Goal: Transaction & Acquisition: Book appointment/travel/reservation

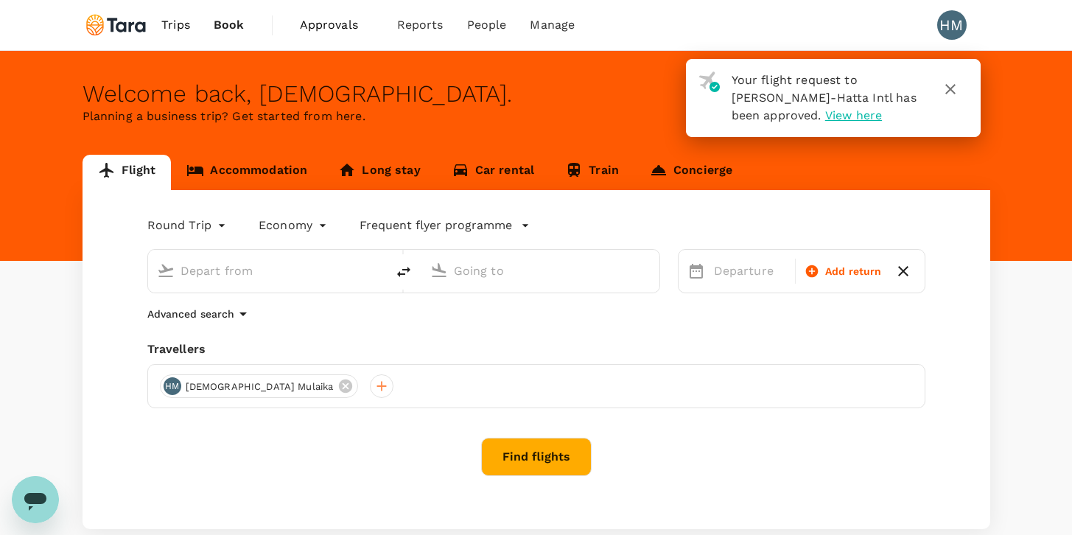
type input "roundtrip"
type input "Soekarno-Hatta Intl (CGK)"
type input "Singapore Changi (SIN)"
type input "Soekarno-Hatta Intl (CGK)"
click at [590, 267] on input "Singapore Changi (SIN)" at bounding box center [541, 270] width 175 height 23
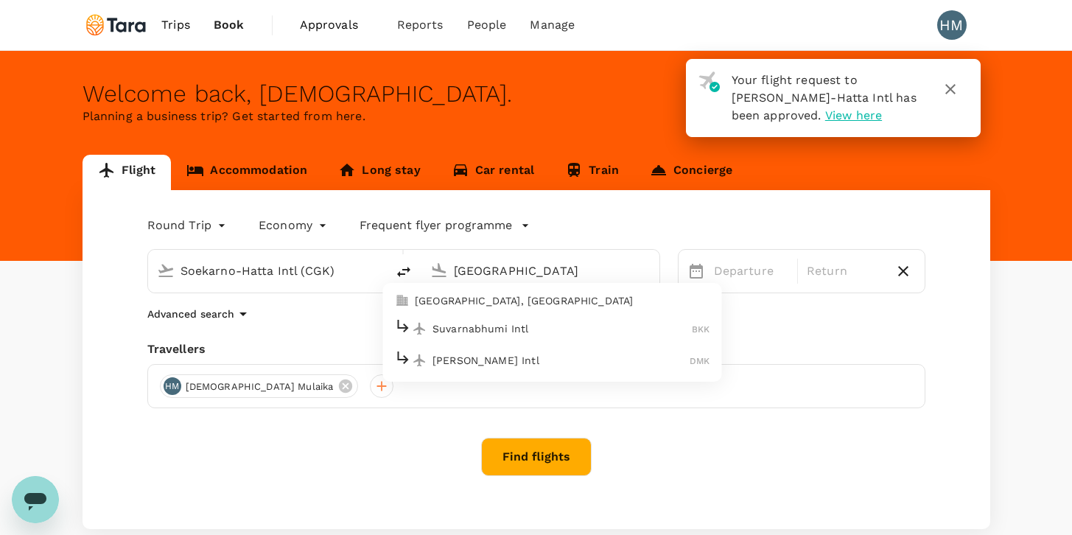
click at [584, 323] on p "Suvarnabhumi Intl" at bounding box center [561, 328] width 259 height 15
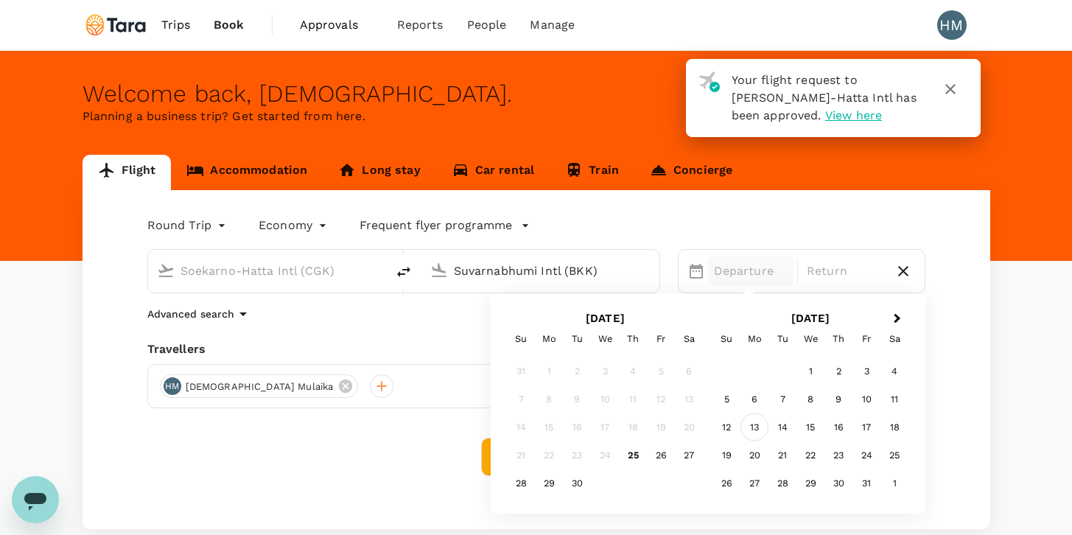
type input "Suvarnabhumi Intl (BKK)"
click at [755, 424] on div "13" at bounding box center [754, 427] width 28 height 28
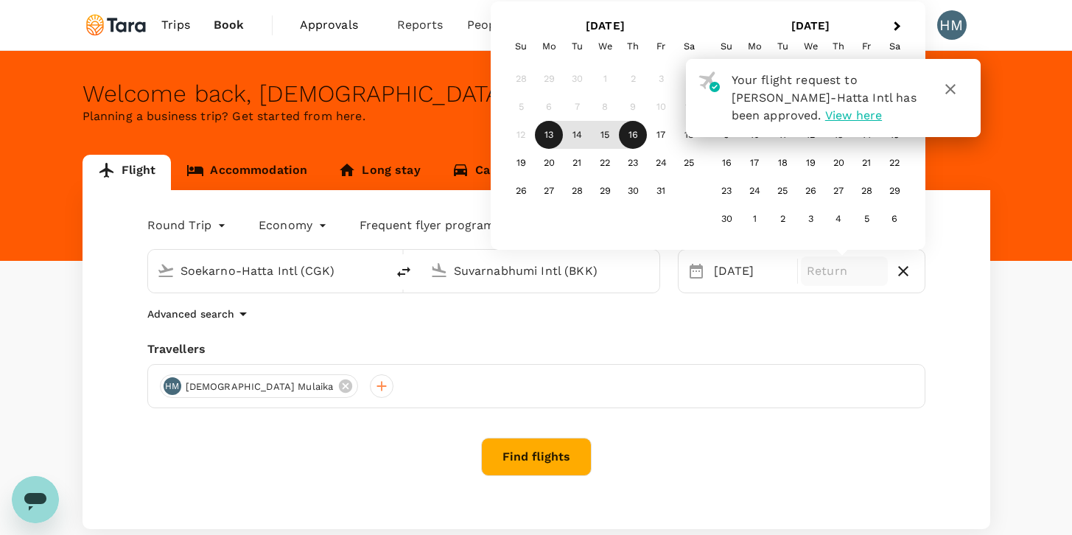
click at [633, 130] on div "16" at bounding box center [633, 135] width 28 height 28
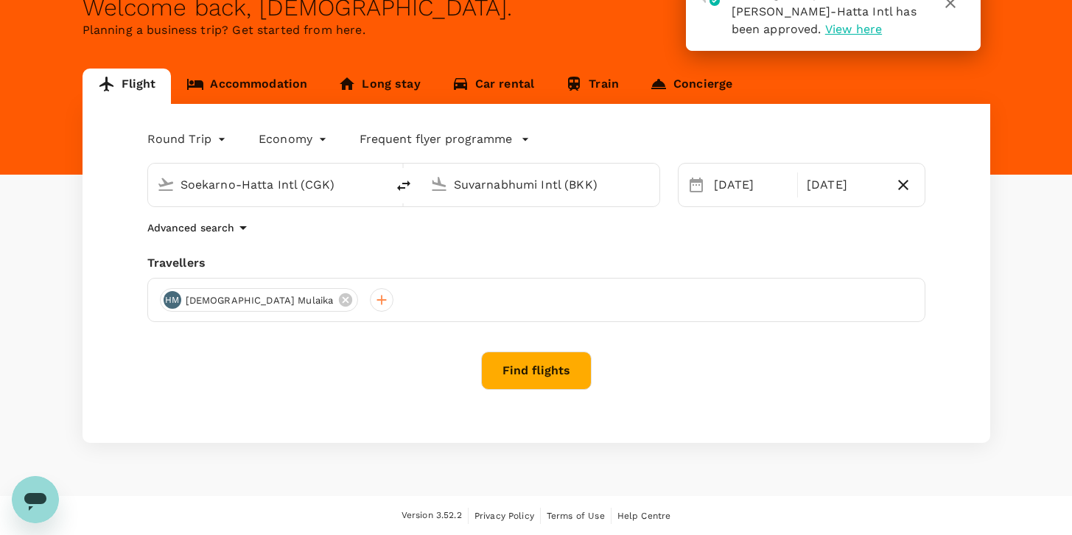
scroll to position [86, 0]
click at [239, 225] on icon "button" at bounding box center [243, 228] width 18 height 18
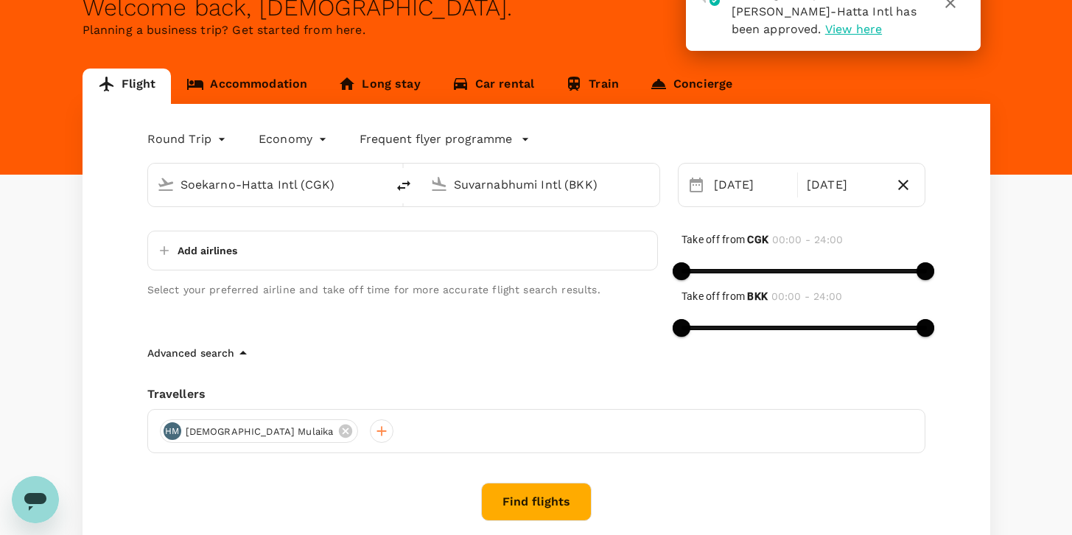
click at [246, 250] on div "Add airlines" at bounding box center [402, 251] width 511 height 40
click at [221, 250] on p "Add airlines" at bounding box center [208, 250] width 60 height 15
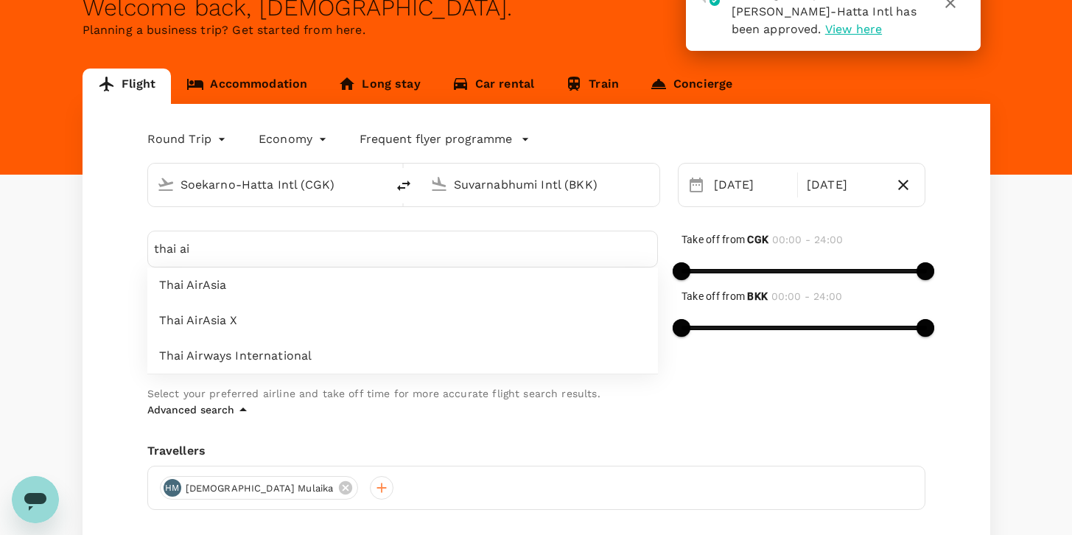
type input "thai ai"
click at [308, 352] on span "Thai Airways International" at bounding box center [402, 356] width 487 height 18
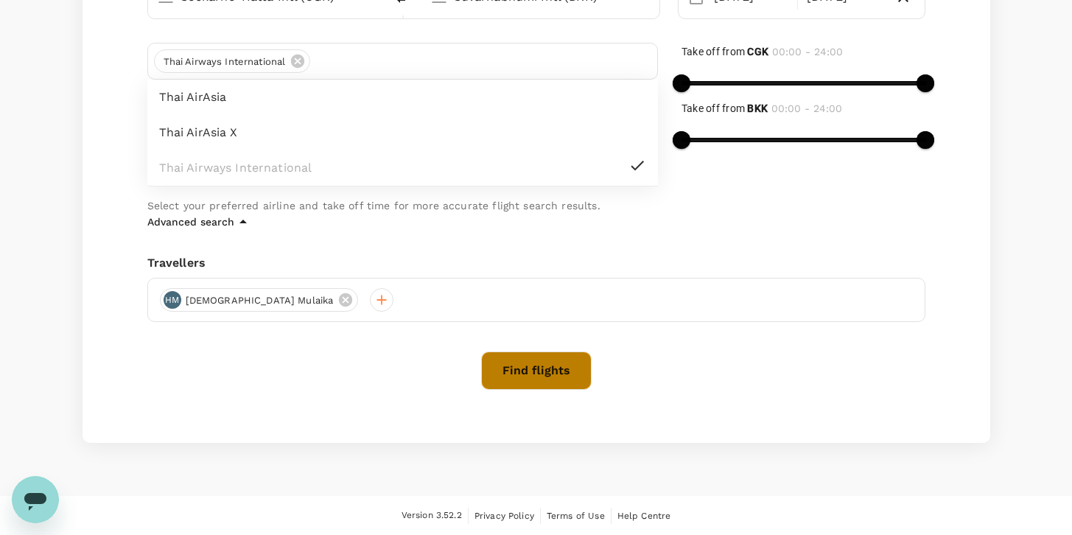
click at [545, 377] on button "Find flights" at bounding box center [536, 370] width 111 height 38
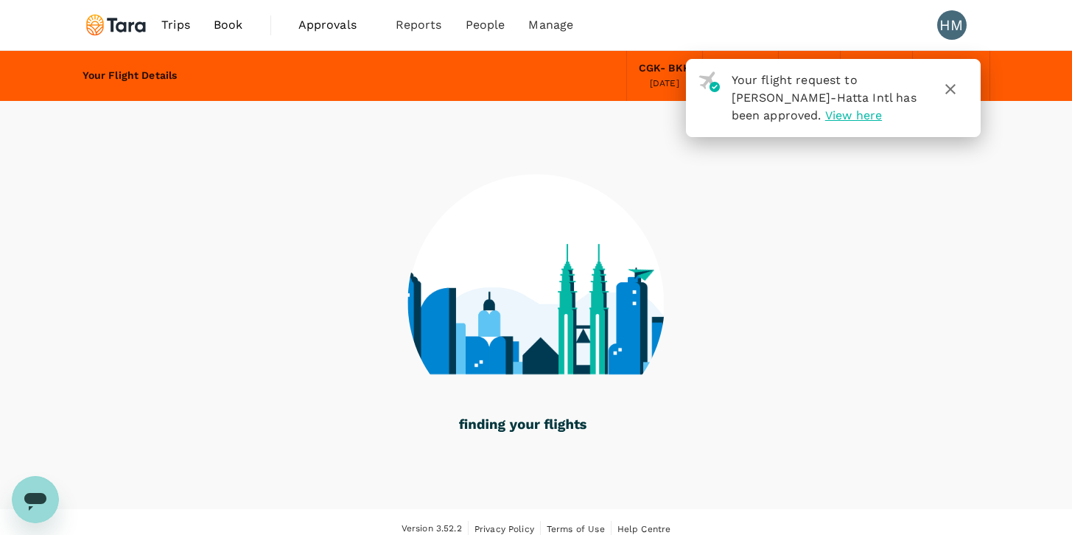
click at [947, 88] on icon "button" at bounding box center [951, 89] width 18 height 18
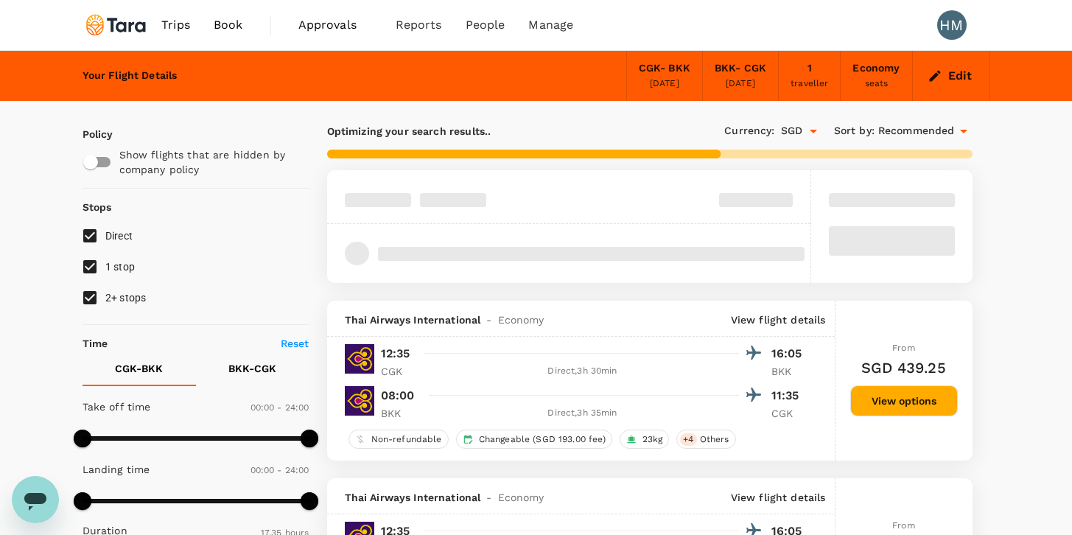
checkbox input "true"
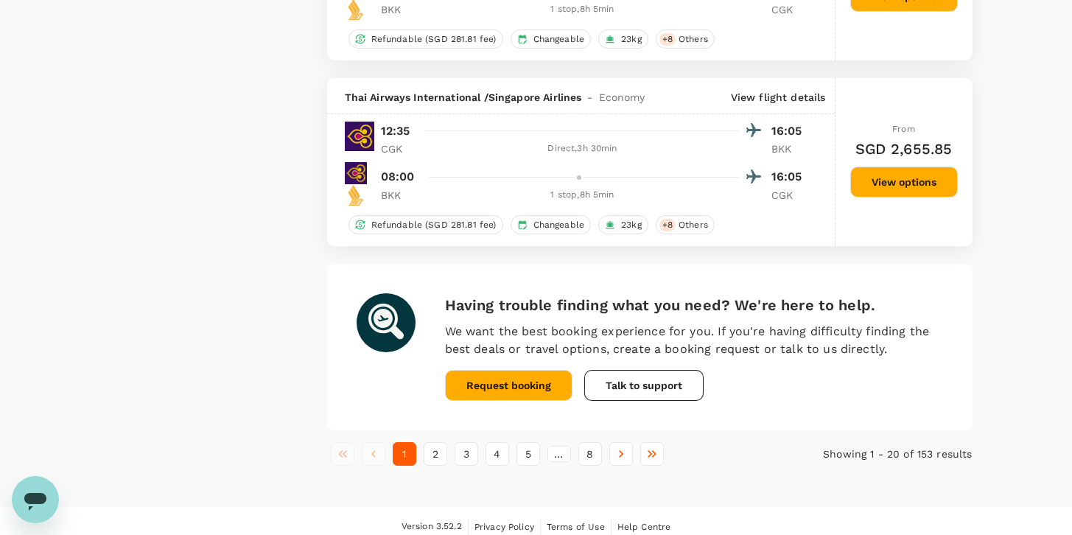
scroll to position [3632, 0]
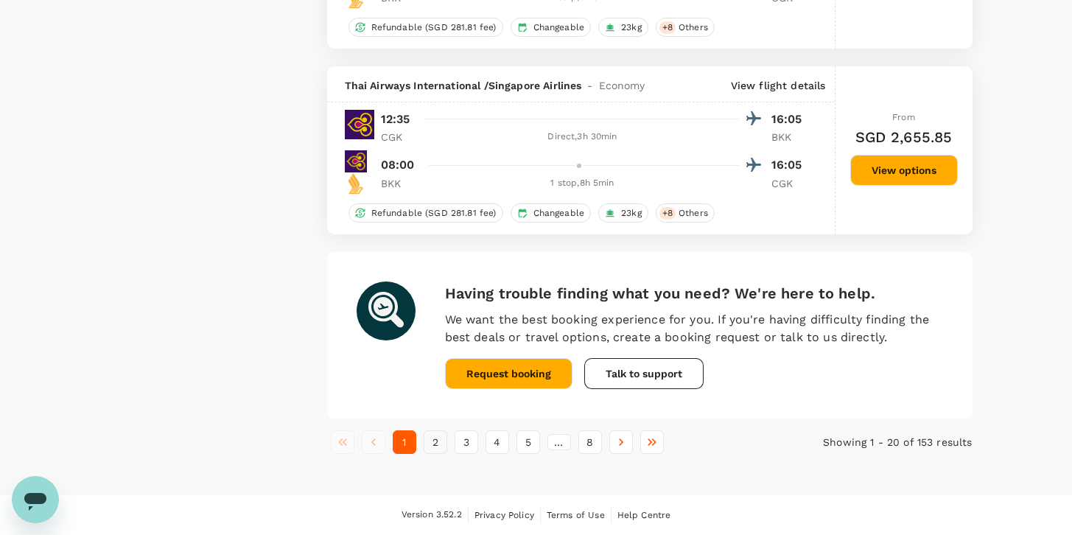
click at [433, 440] on button "2" at bounding box center [436, 442] width 24 height 24
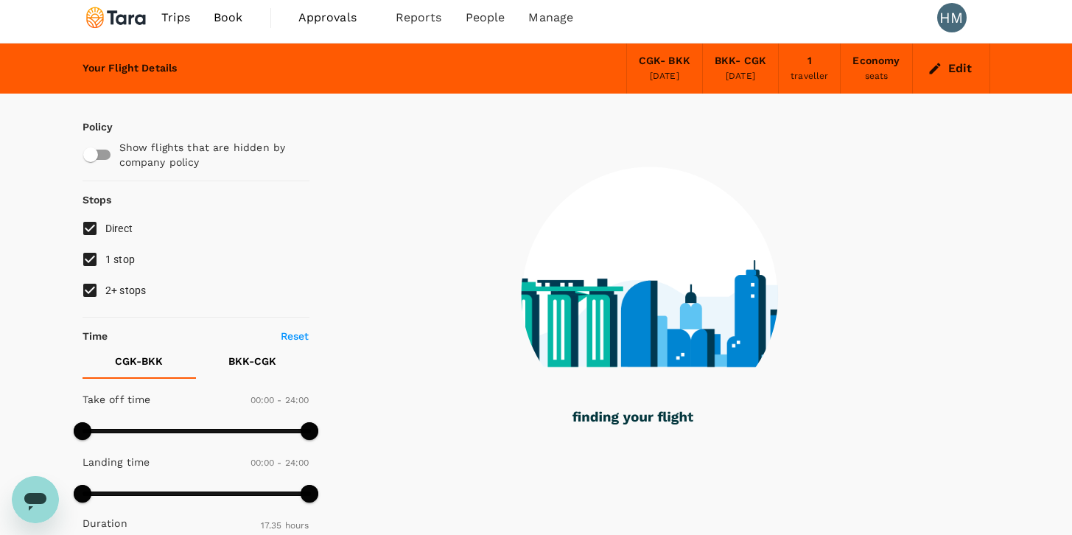
scroll to position [0, 0]
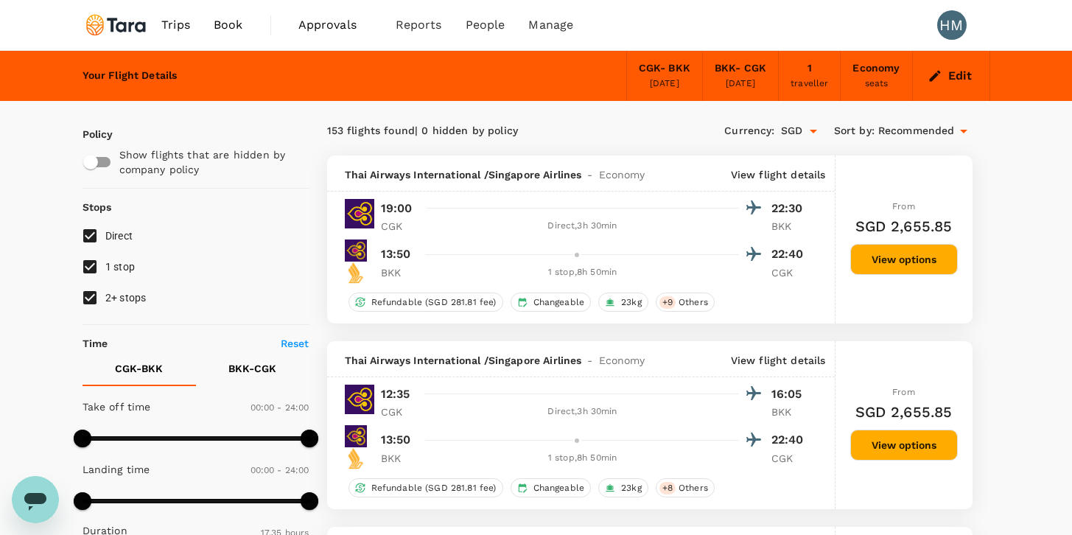
click at [87, 266] on input "1 stop" at bounding box center [89, 266] width 31 height 31
checkbox input "false"
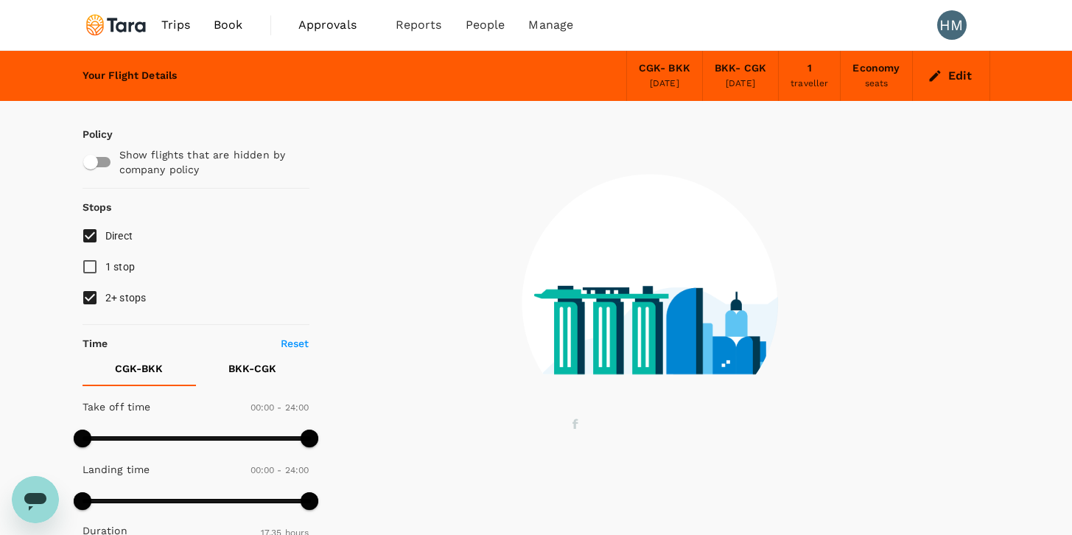
click at [87, 298] on input "2+ stops" at bounding box center [89, 297] width 31 height 31
checkbox input "false"
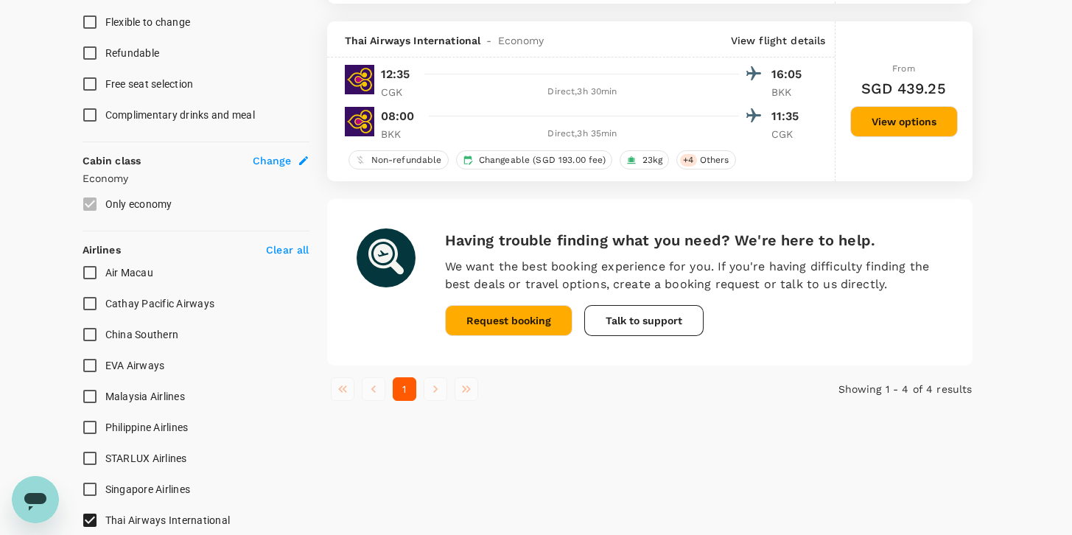
scroll to position [843, 0]
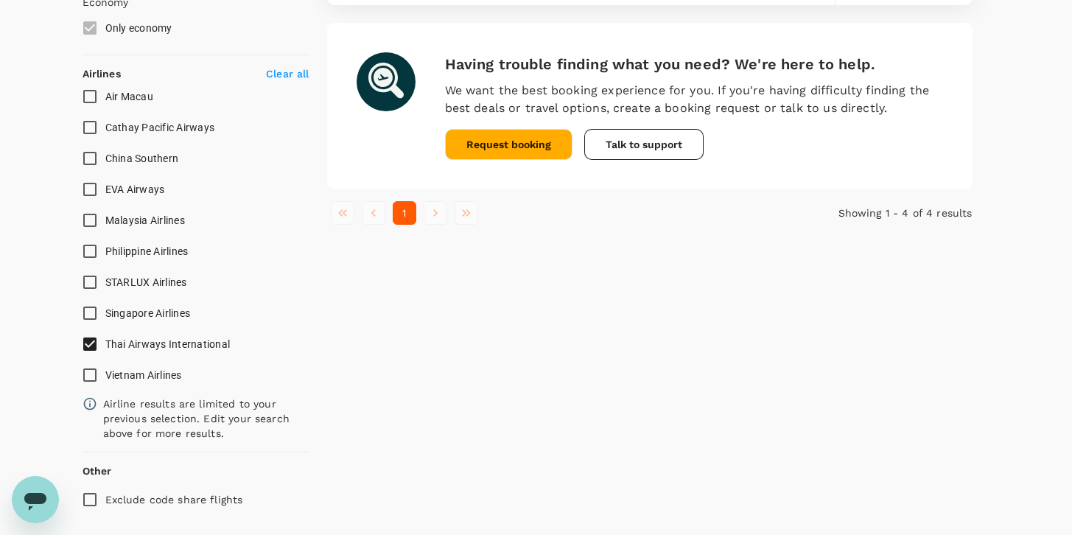
click at [373, 213] on li "pagination navigation" at bounding box center [373, 213] width 31 height 24
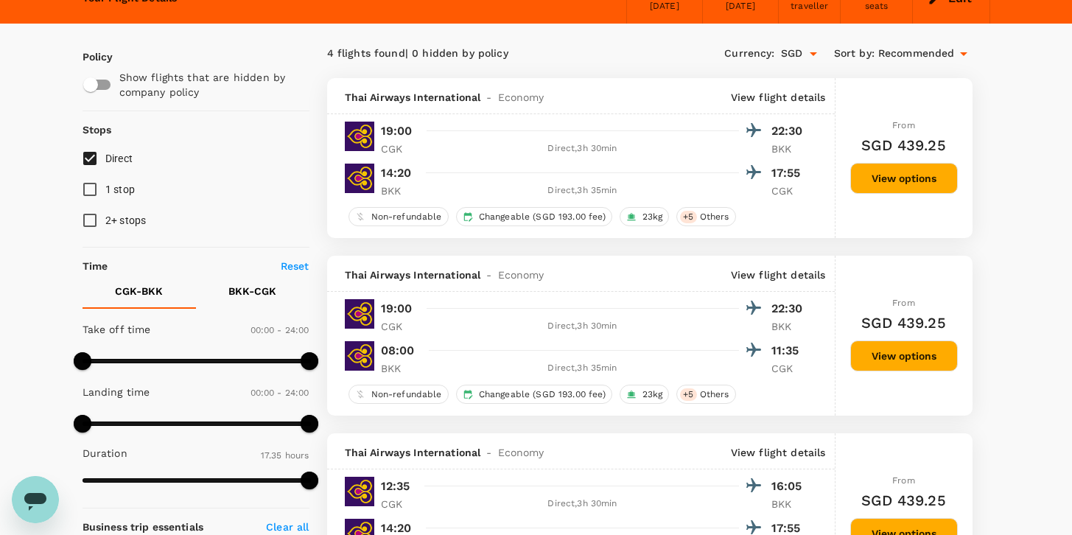
scroll to position [74, 0]
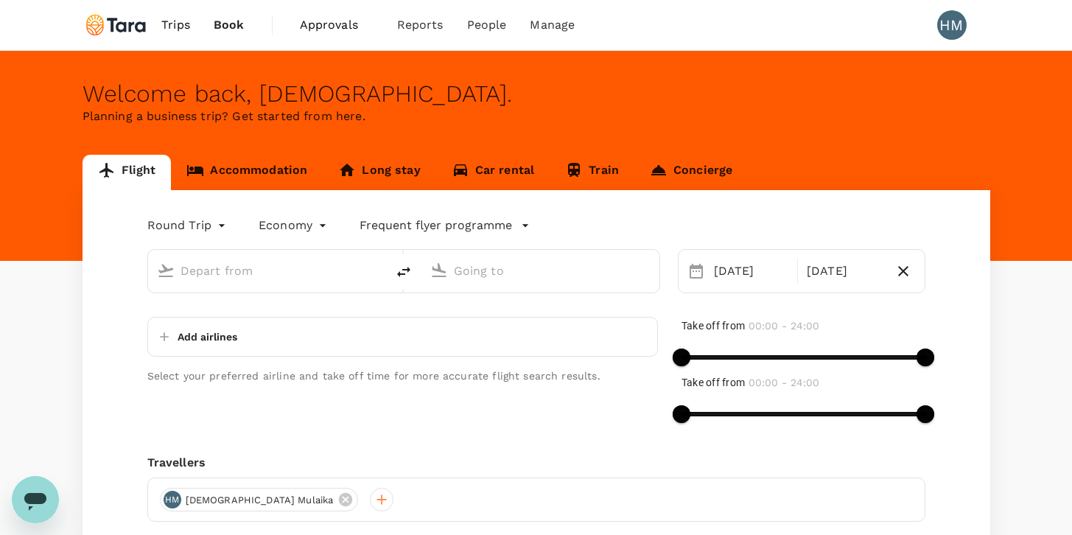
type input "Soekarno-Hatta Intl (CGK)"
type input "Suvarnabhumi Intl (BKK)"
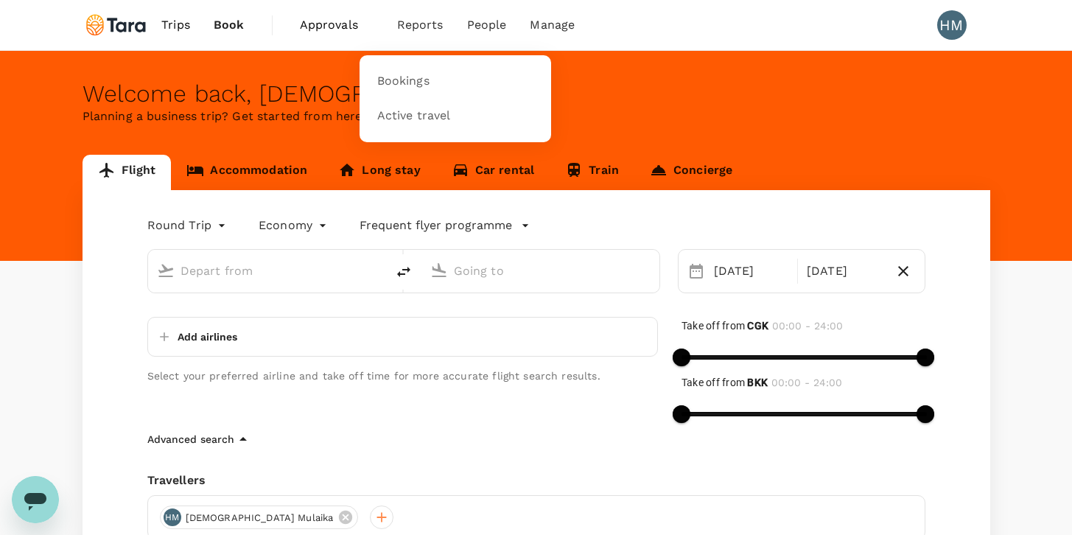
type input "Soekarno-Hatta Intl (CGK)"
type input "Suvarnabhumi Intl (BKK)"
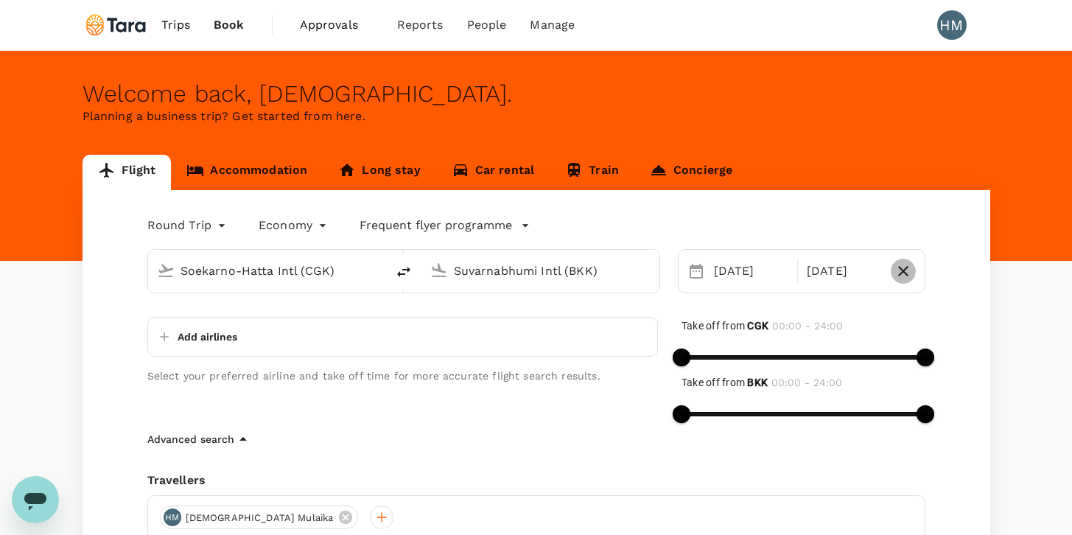
click at [898, 270] on icon "button" at bounding box center [903, 271] width 18 height 18
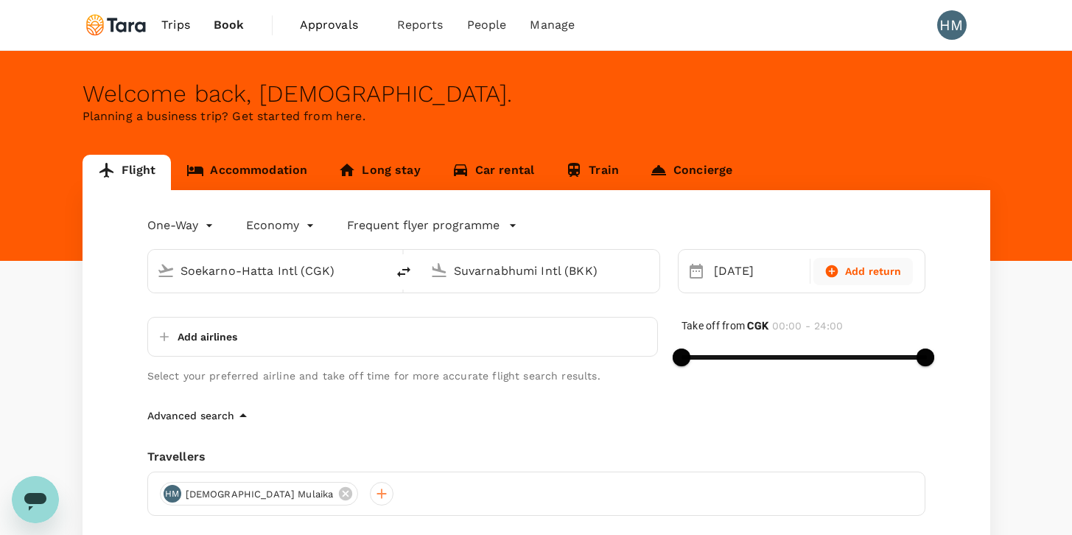
click at [863, 270] on span "Add return" at bounding box center [873, 271] width 57 height 15
type input "roundtrip"
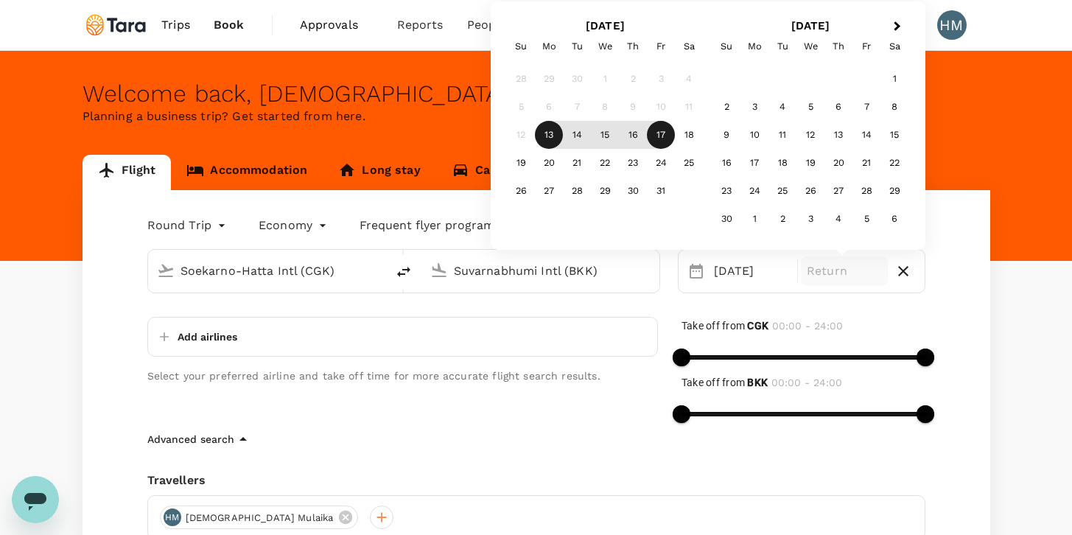
click at [659, 137] on div "17" at bounding box center [661, 135] width 28 height 28
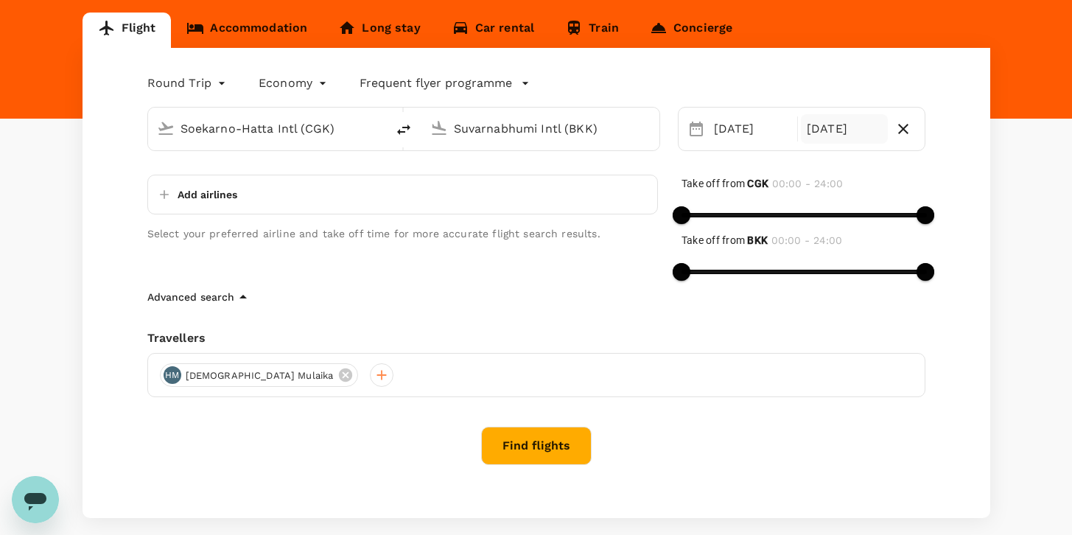
scroll to position [164, 0]
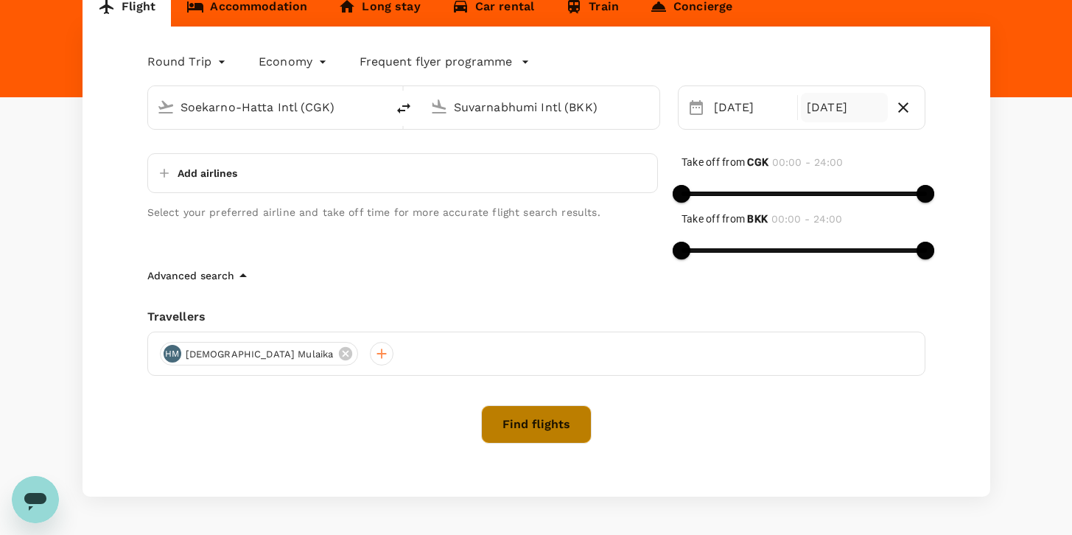
click at [551, 420] on button "Find flights" at bounding box center [536, 424] width 111 height 38
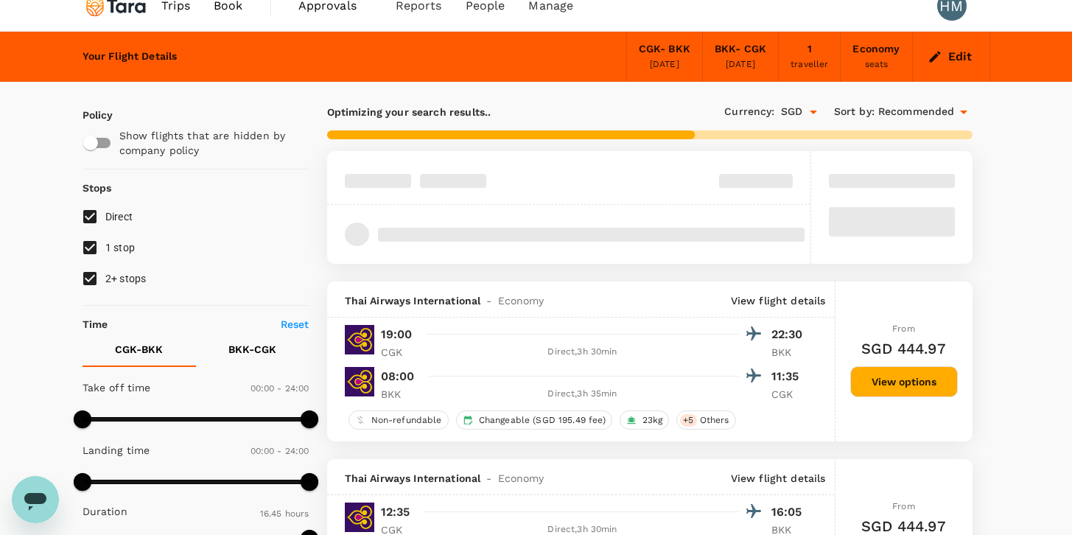
scroll to position [19, 0]
type input "1350"
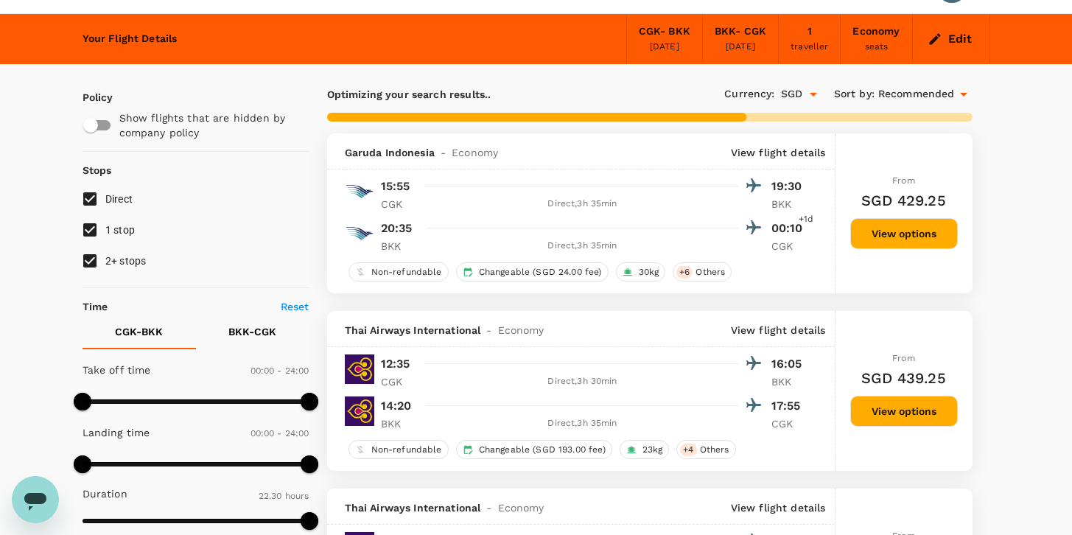
scroll to position [38, 0]
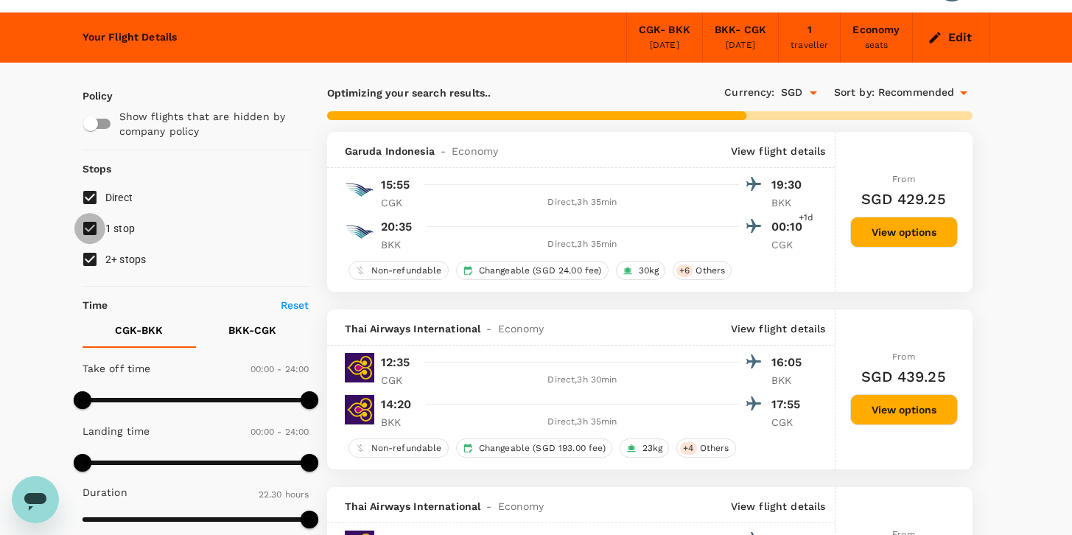
click at [90, 225] on input "1 stop" at bounding box center [89, 228] width 31 height 31
checkbox input "false"
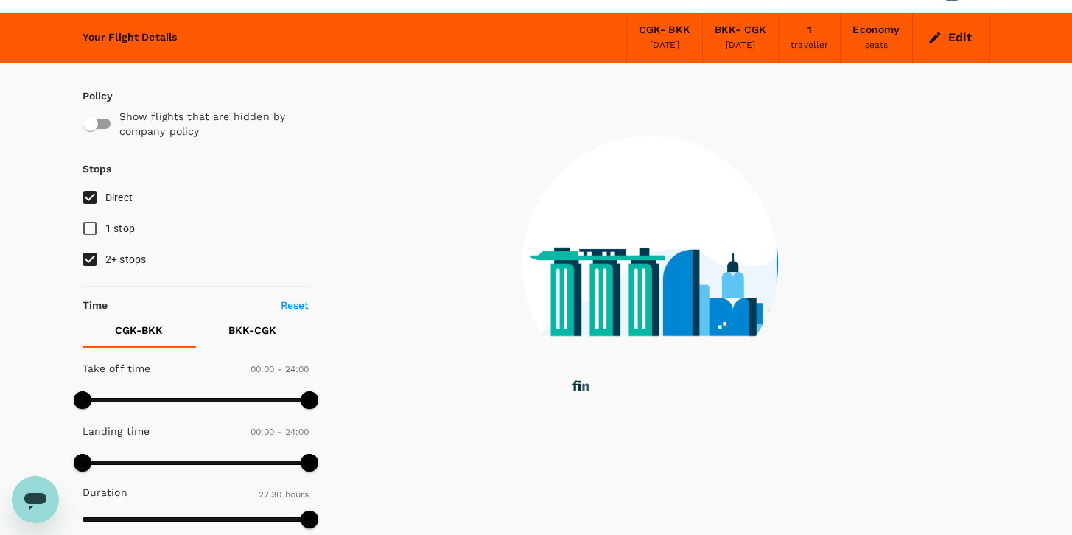
click at [88, 259] on input "2+ stops" at bounding box center [89, 259] width 31 height 31
checkbox input "false"
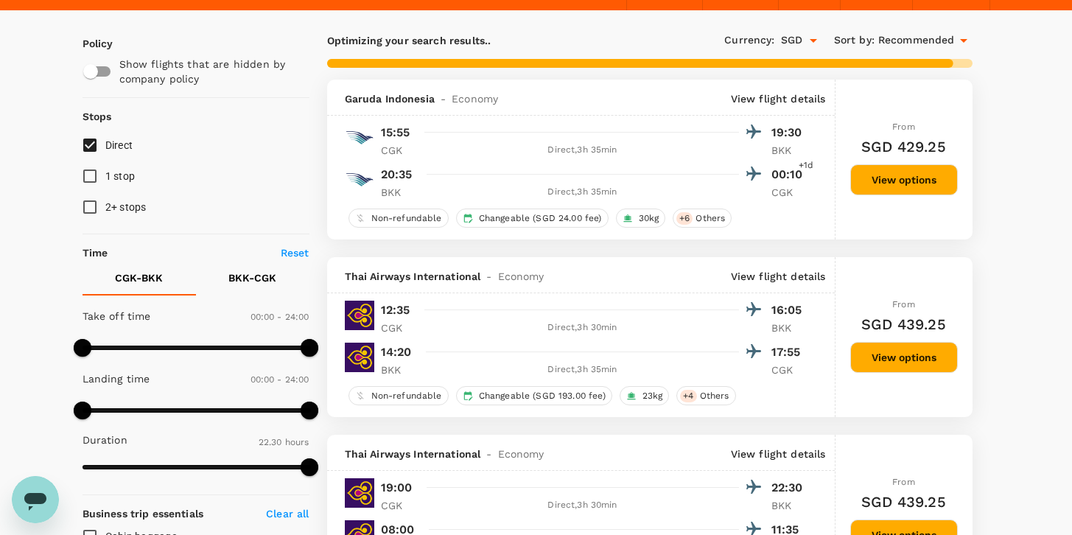
scroll to position [90, 0]
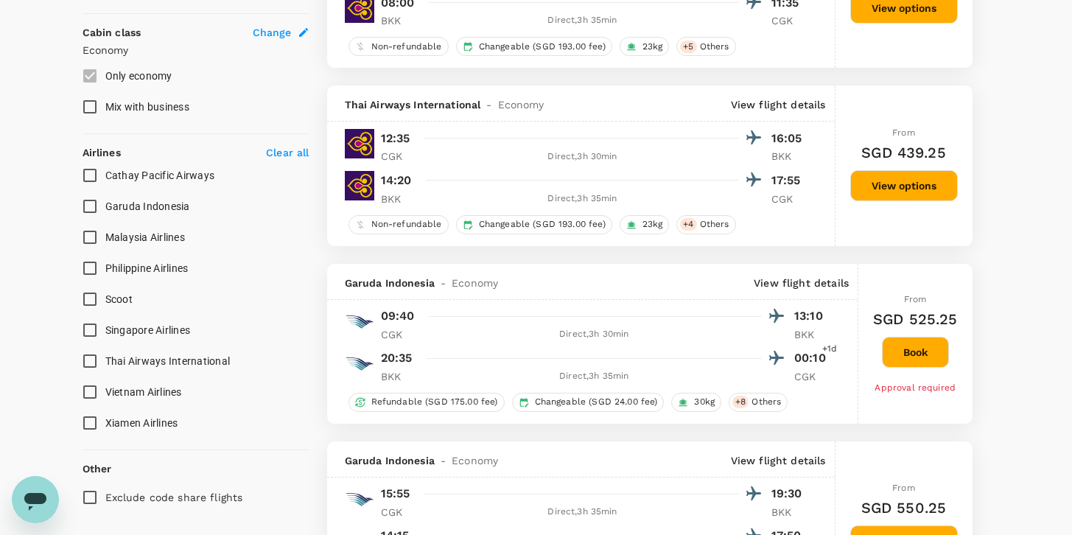
type input "1555"
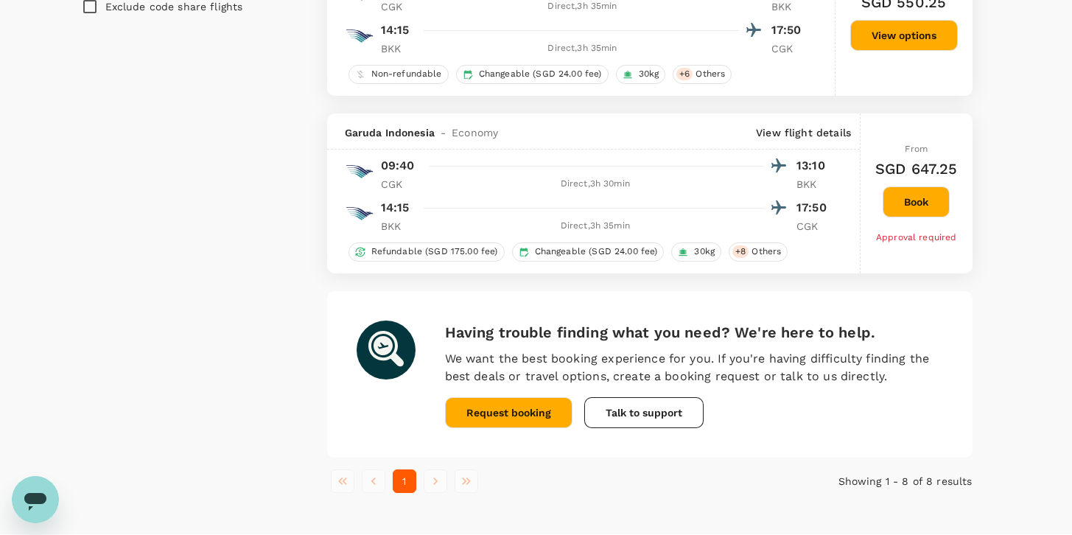
scroll to position [1329, 0]
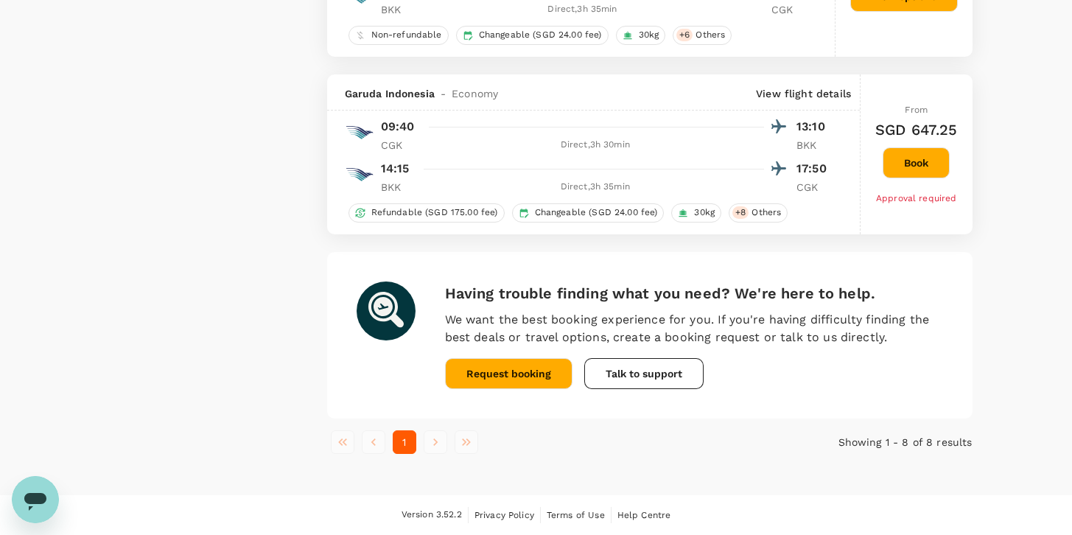
click at [432, 441] on li "pagination navigation" at bounding box center [435, 442] width 31 height 24
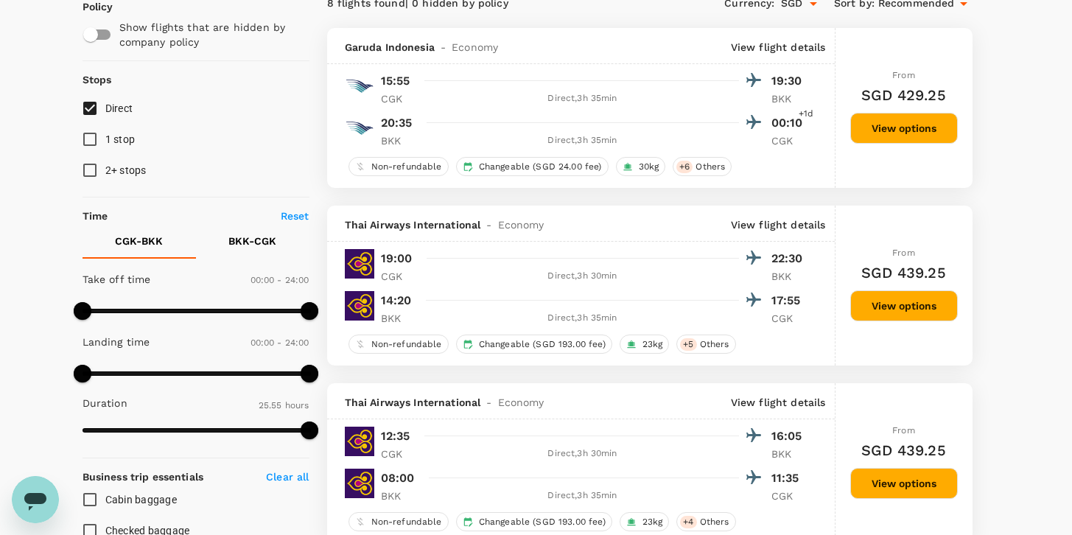
scroll to position [37, 0]
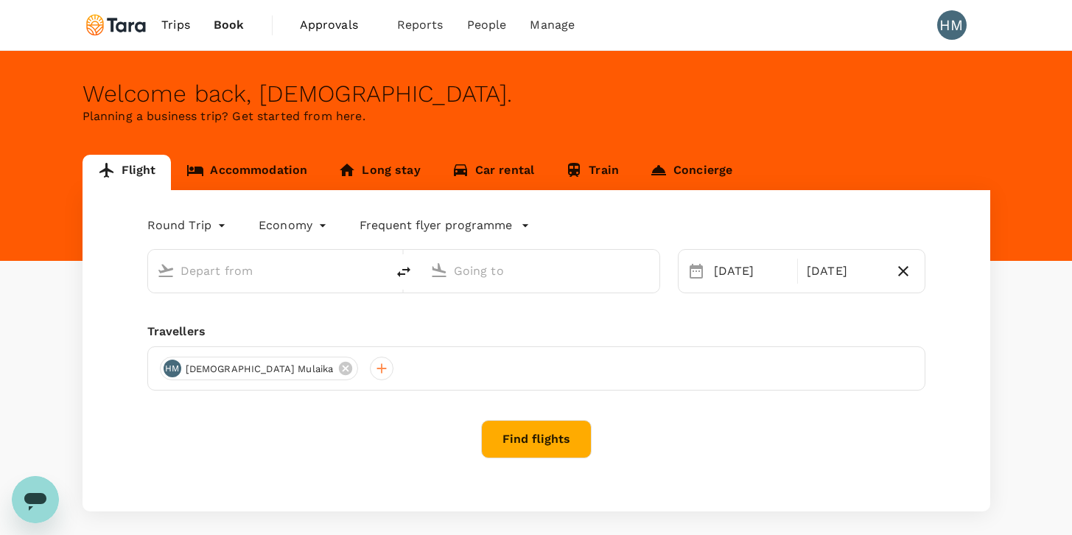
type input "Soekarno-Hatta Intl (CGK)"
type input "Suvarnabhumi Intl (BKK)"
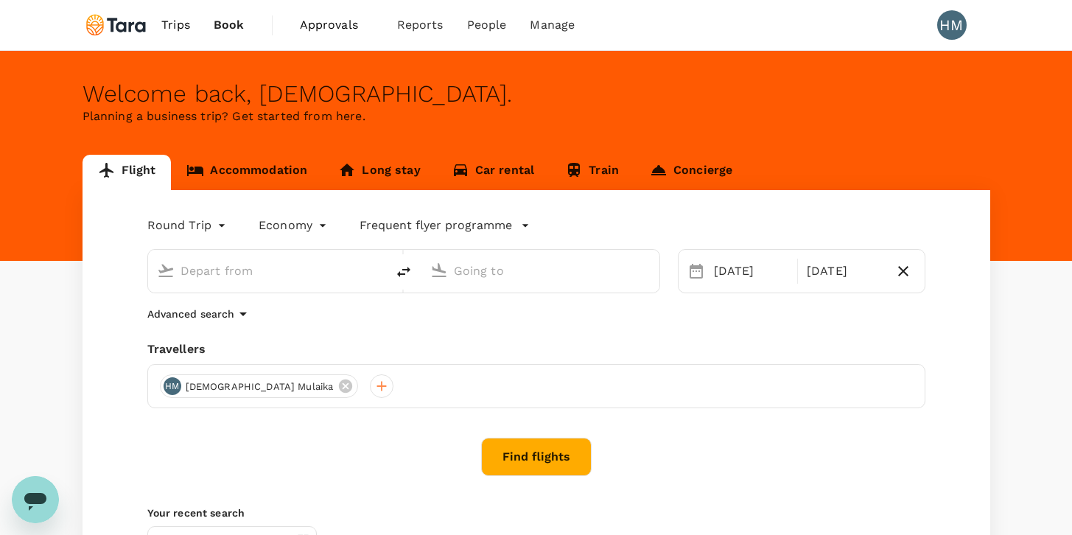
type input "Soekarno-Hatta Intl (CGK)"
type input "Suvarnabhumi Intl (BKK)"
click at [903, 268] on icon "button" at bounding box center [903, 271] width 18 height 18
click at [843, 267] on div "Add return" at bounding box center [863, 271] width 88 height 15
type input "roundtrip"
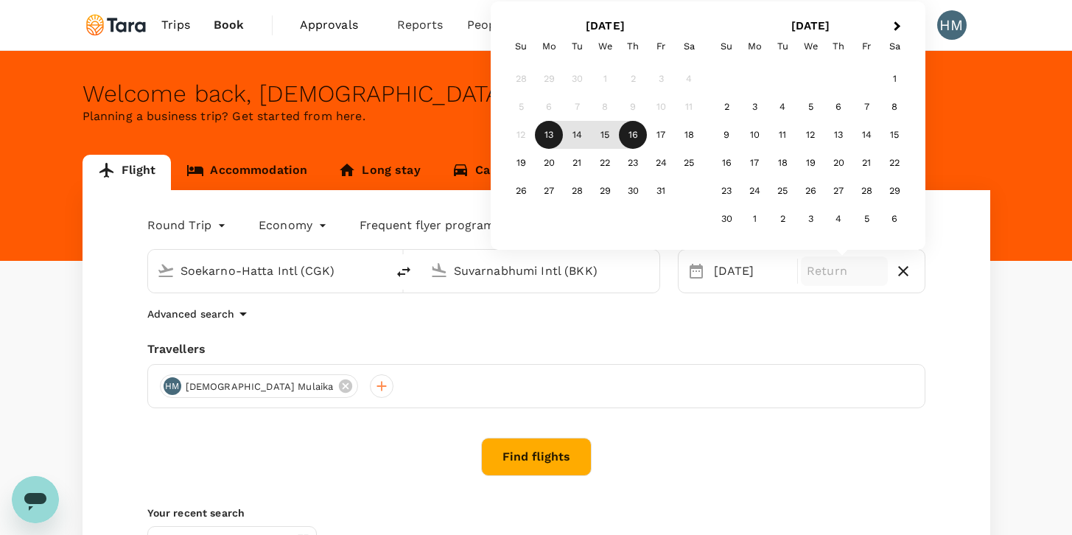
click at [634, 133] on div "16" at bounding box center [633, 135] width 28 height 28
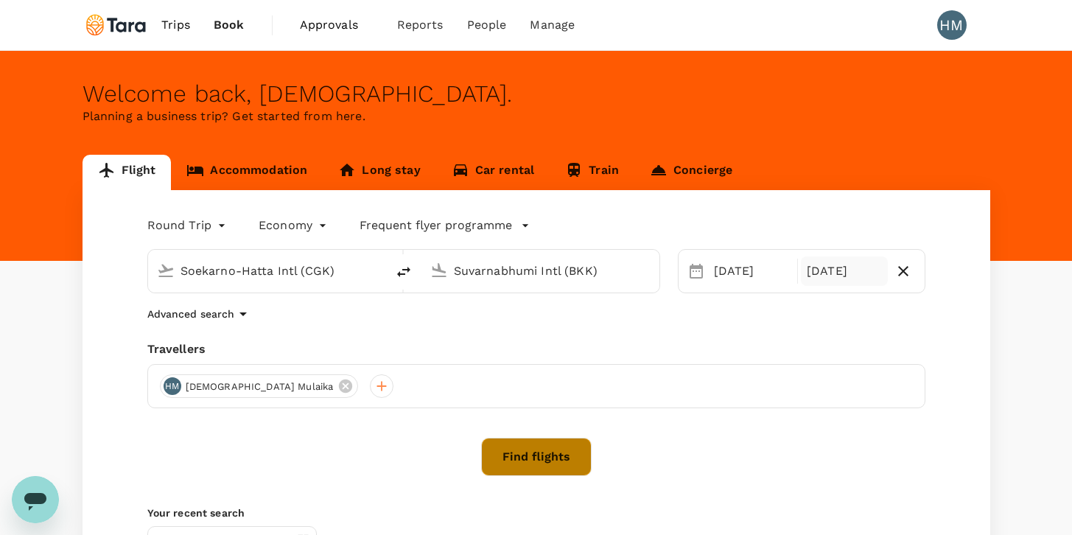
click at [556, 451] on button "Find flights" at bounding box center [536, 457] width 111 height 38
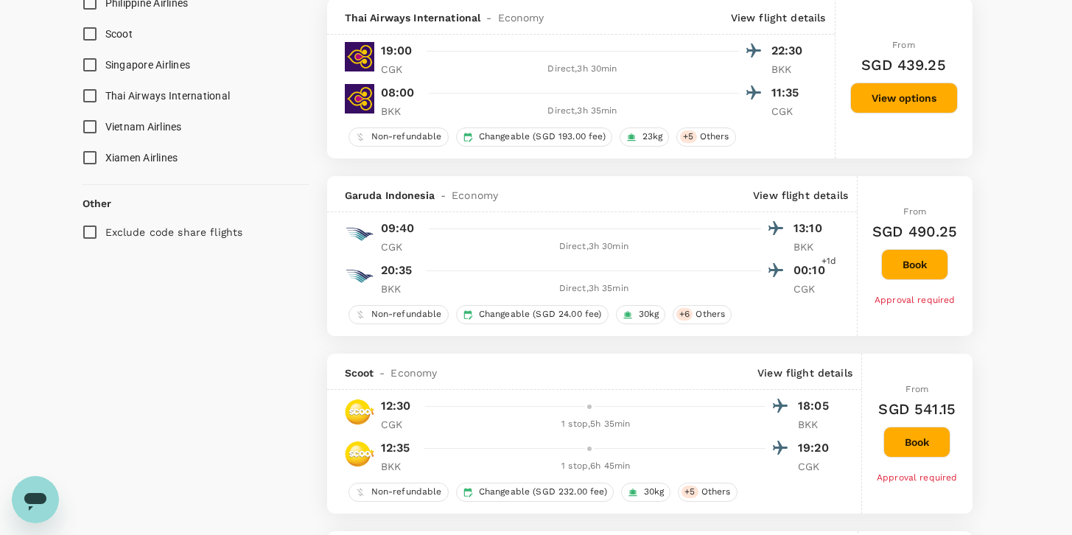
scroll to position [1068, 0]
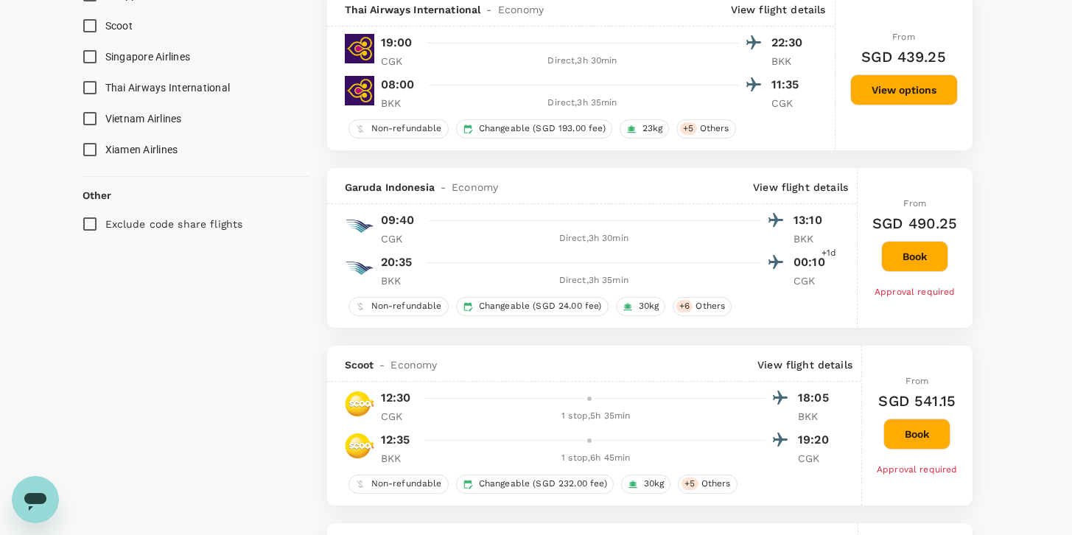
type input "1555"
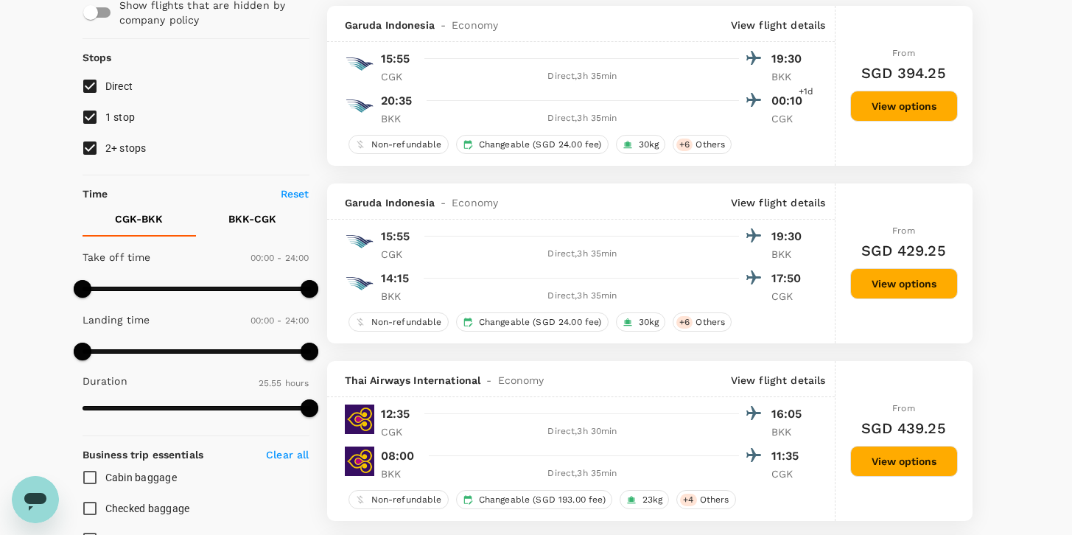
scroll to position [148, 0]
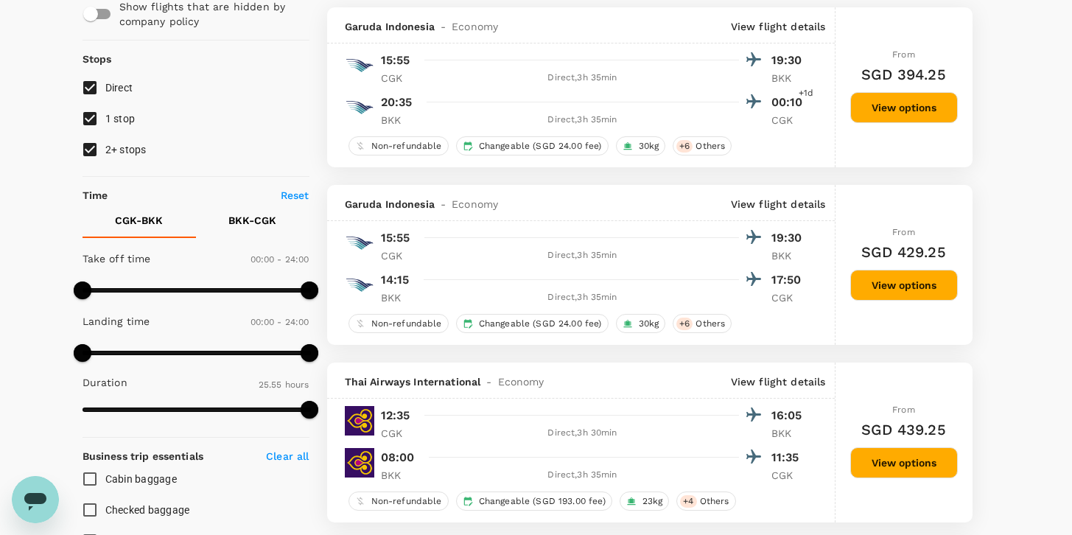
click at [91, 119] on input "1 stop" at bounding box center [89, 118] width 31 height 31
checkbox input "false"
click at [90, 145] on input "2+ stops" at bounding box center [89, 149] width 31 height 31
checkbox input "false"
type input "SGD"
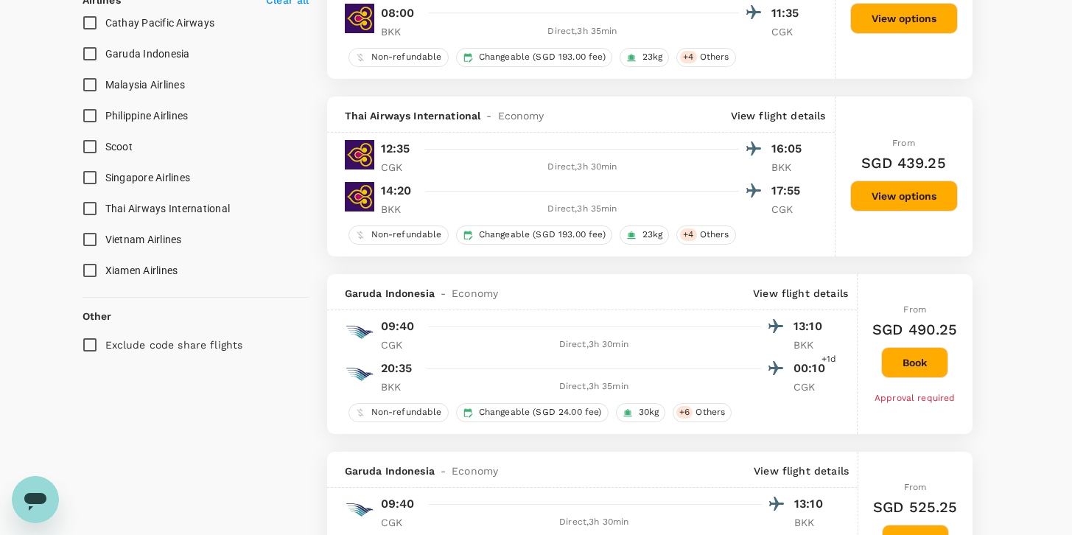
scroll to position [982, 0]
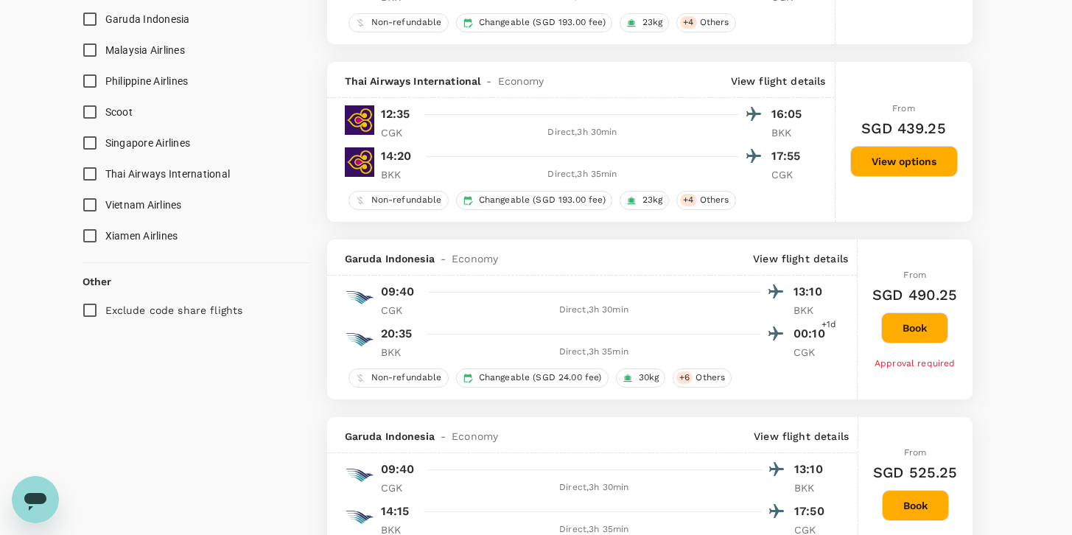
click at [920, 334] on button "Book" at bounding box center [914, 327] width 67 height 31
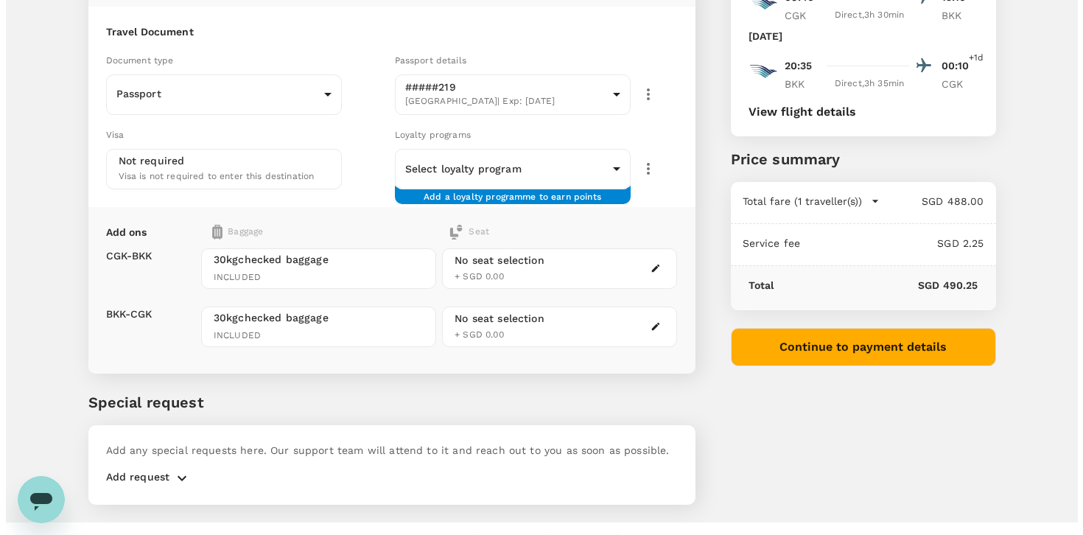
scroll to position [172, 0]
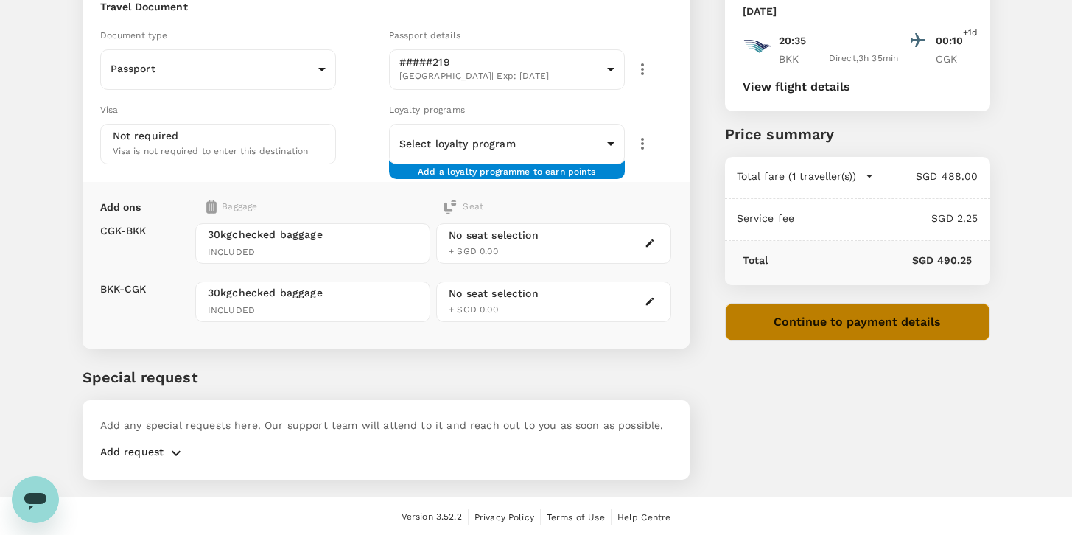
click at [841, 324] on button "Continue to payment details" at bounding box center [857, 322] width 265 height 38
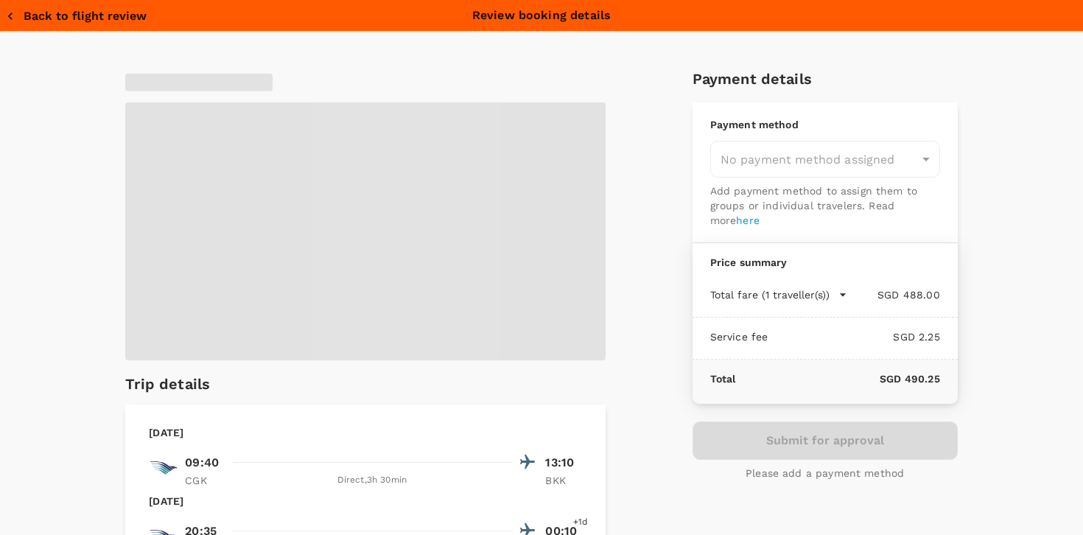
type input "9b978822-4779-4897-880a-17c8504d3706"
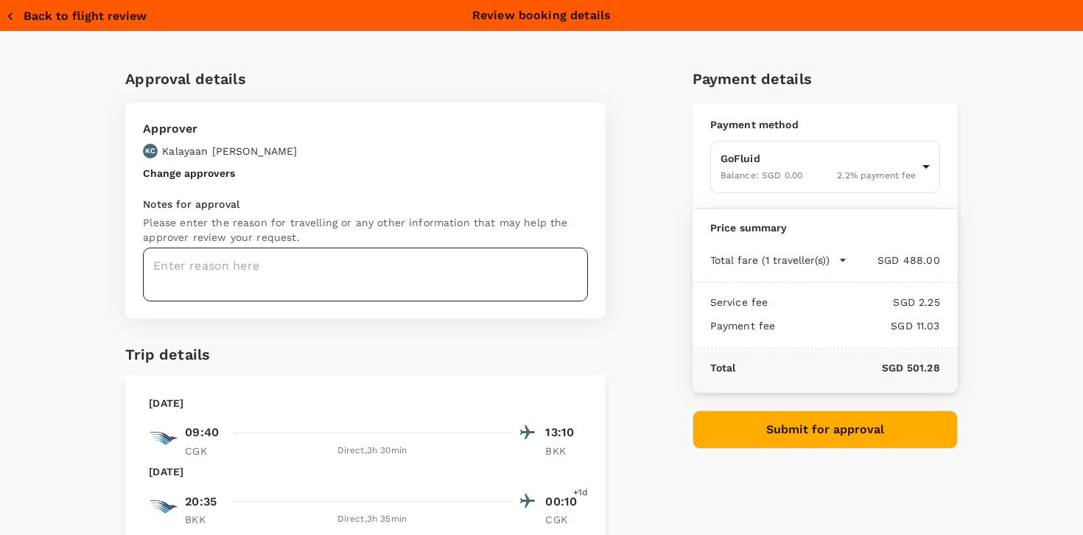
click at [219, 273] on textarea at bounding box center [365, 275] width 445 height 54
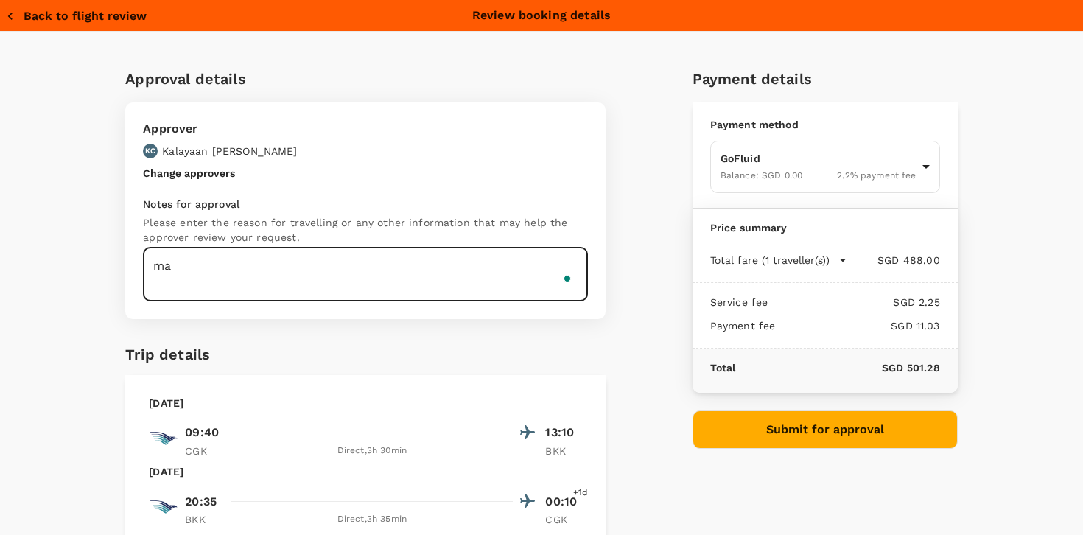
type textarea "m"
click at [238, 267] on textarea "Power market Training by Agora" at bounding box center [365, 275] width 445 height 54
type textarea "Power market training by Agora"
click at [811, 428] on button "Submit for approval" at bounding box center [825, 429] width 265 height 38
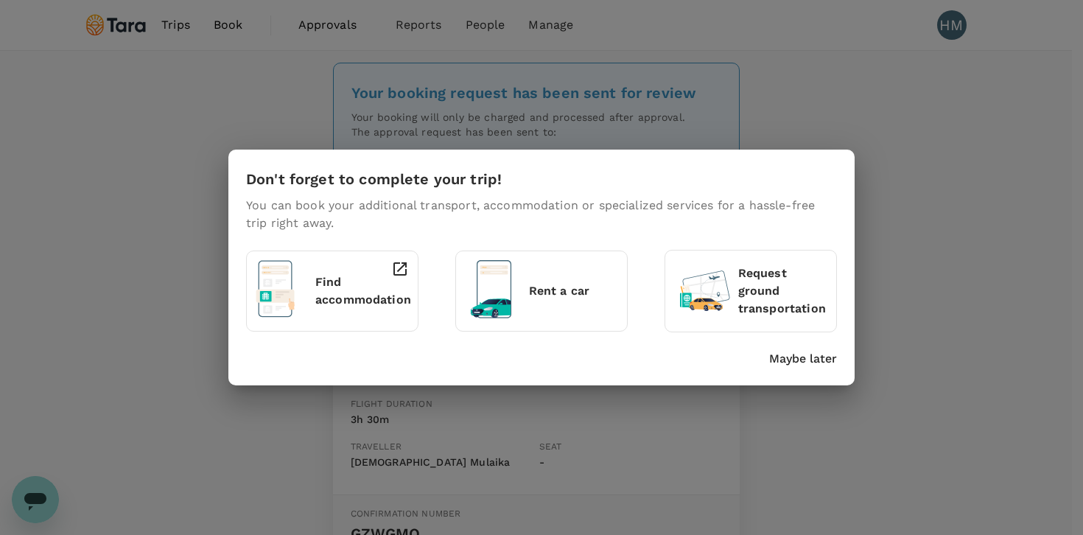
click at [957, 135] on div "Don't forget to complete your trip! You can book your additional transport, acc…" at bounding box center [541, 267] width 1083 height 535
click at [813, 358] on p "Maybe later" at bounding box center [803, 359] width 68 height 18
